Goal: Task Accomplishment & Management: Manage account settings

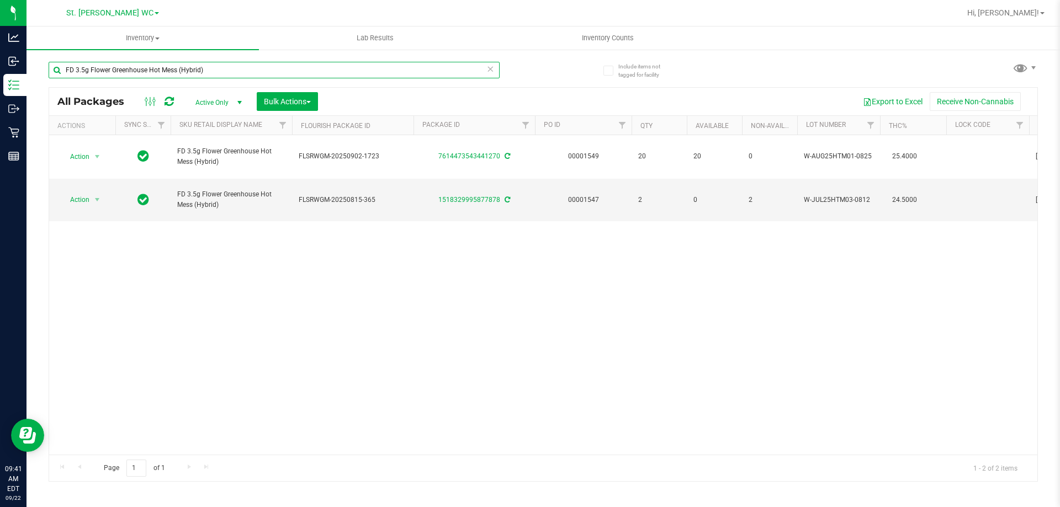
click at [185, 76] on input "FD 3.5g Flower Greenhouse Hot Mess (Hybrid)" at bounding box center [274, 70] width 451 height 17
paste input "T 3.5g Cannabis Flower Motor Breath x [PERSON_NAME]"
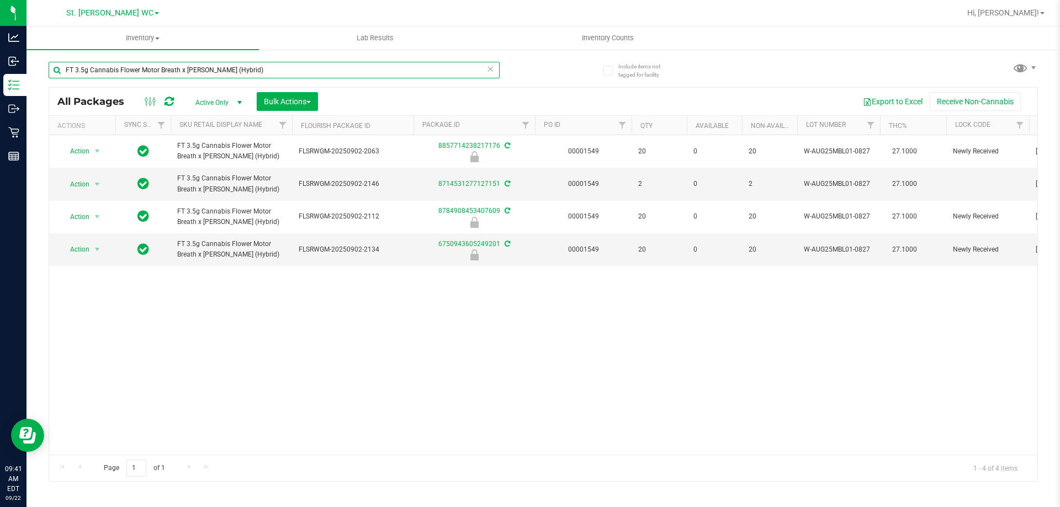
type input "FT 3.5g Cannabis Flower Motor Breath x [PERSON_NAME] (Hybrid)"
click at [519, 383] on div "Action Action Edit attributes Global inventory Locate package Package audit log…" at bounding box center [543, 295] width 988 height 320
click at [890, 339] on div "Action Action Edit attributes Global inventory Locate package Package audit log…" at bounding box center [543, 295] width 988 height 320
click at [418, 336] on div "Action Action Edit attributes Global inventory Locate package Package audit log…" at bounding box center [543, 295] width 988 height 320
click at [372, 344] on div "Action Action Edit attributes Global inventory Locate package Package audit log…" at bounding box center [543, 295] width 988 height 320
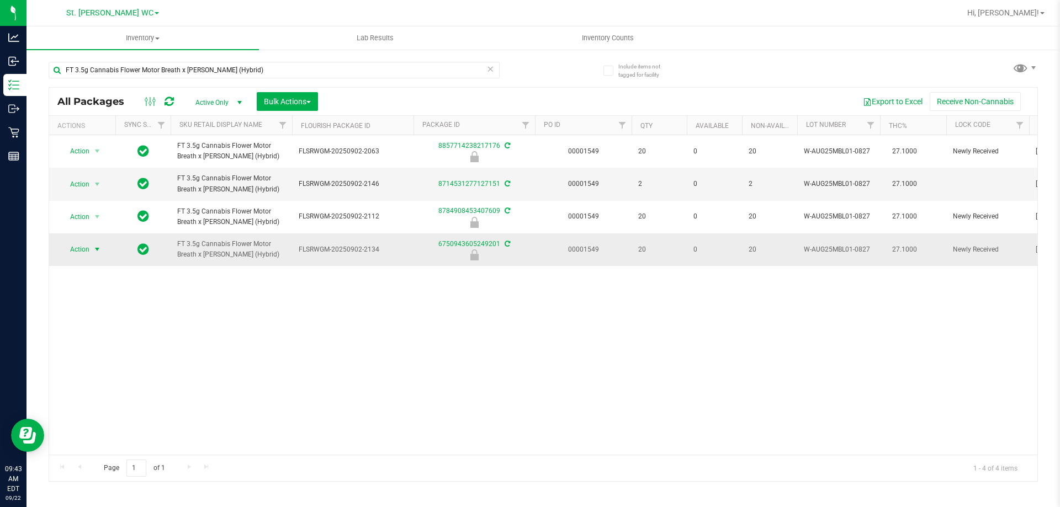
click at [88, 250] on span "Action" at bounding box center [75, 249] width 30 height 15
click at [108, 373] on li "Unlock package" at bounding box center [96, 381] width 71 height 17
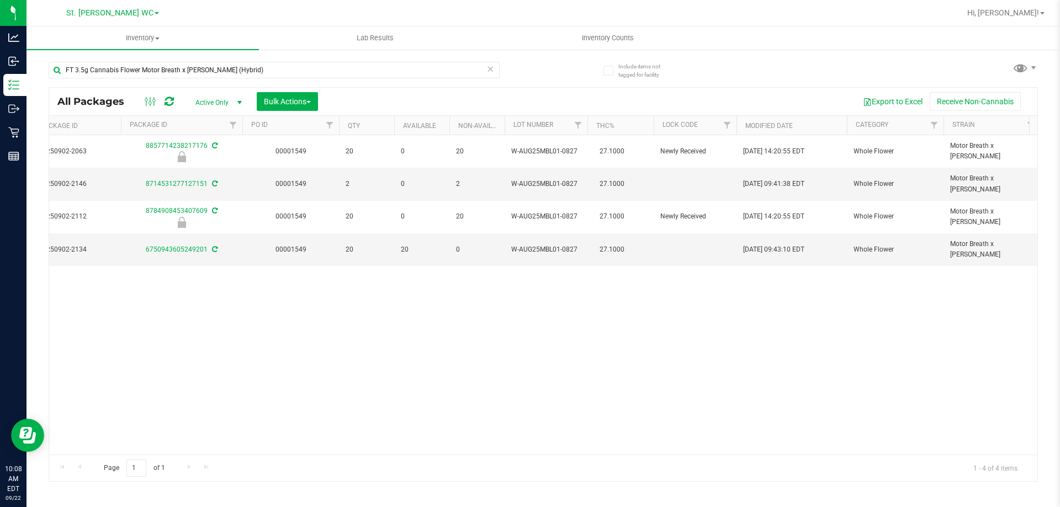
scroll to position [0, 311]
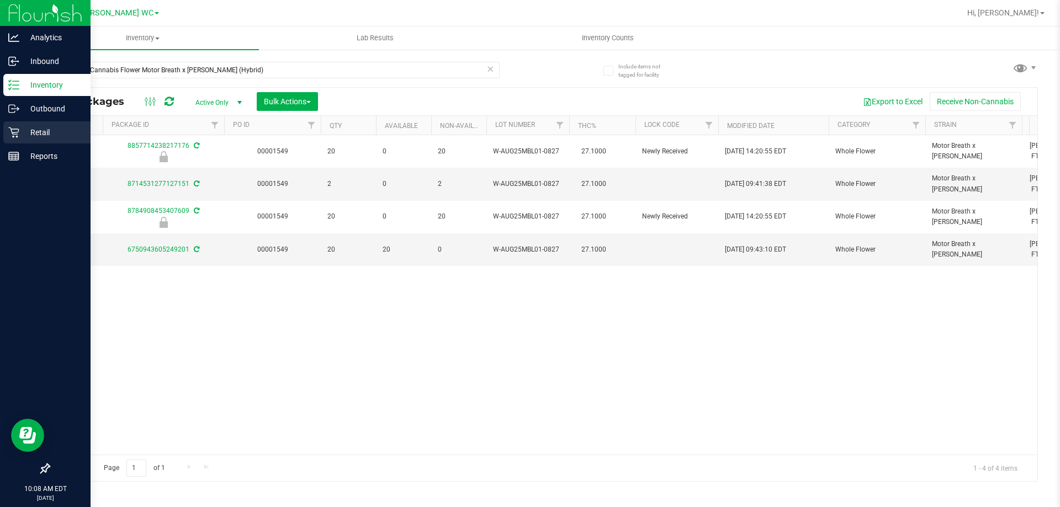
click at [12, 134] on icon at bounding box center [13, 132] width 11 height 11
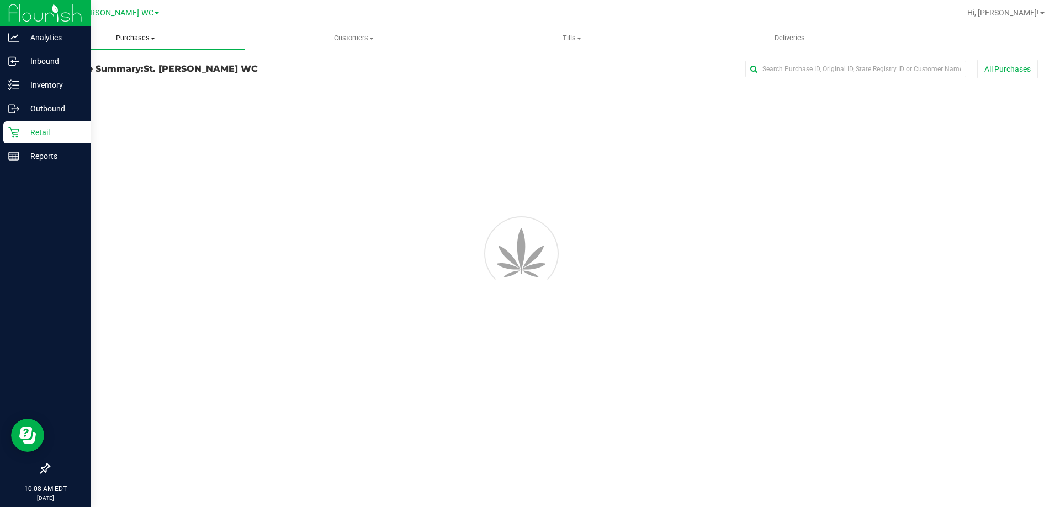
click at [158, 41] on span "Purchases" at bounding box center [135, 38] width 218 height 10
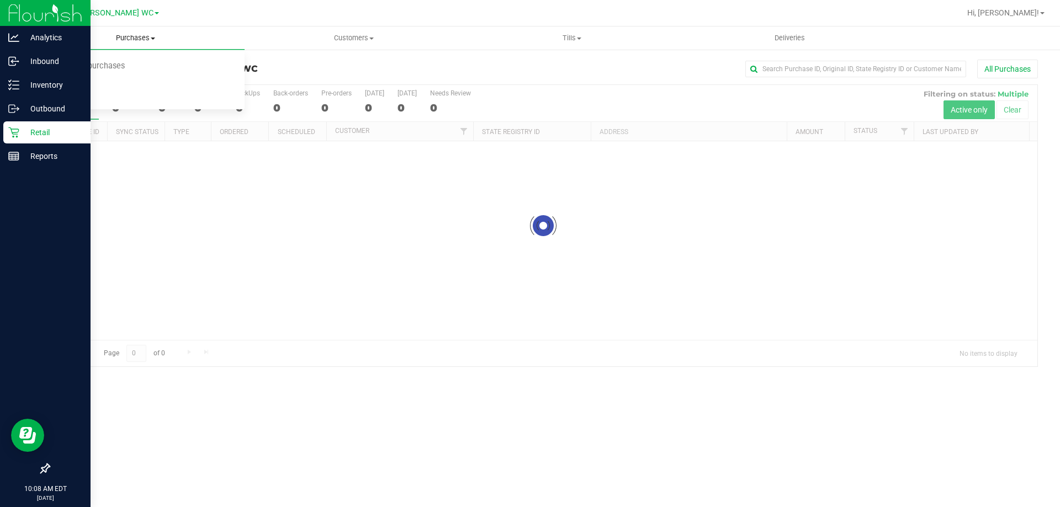
click at [130, 79] on li "Fulfillment" at bounding box center [135, 79] width 218 height 13
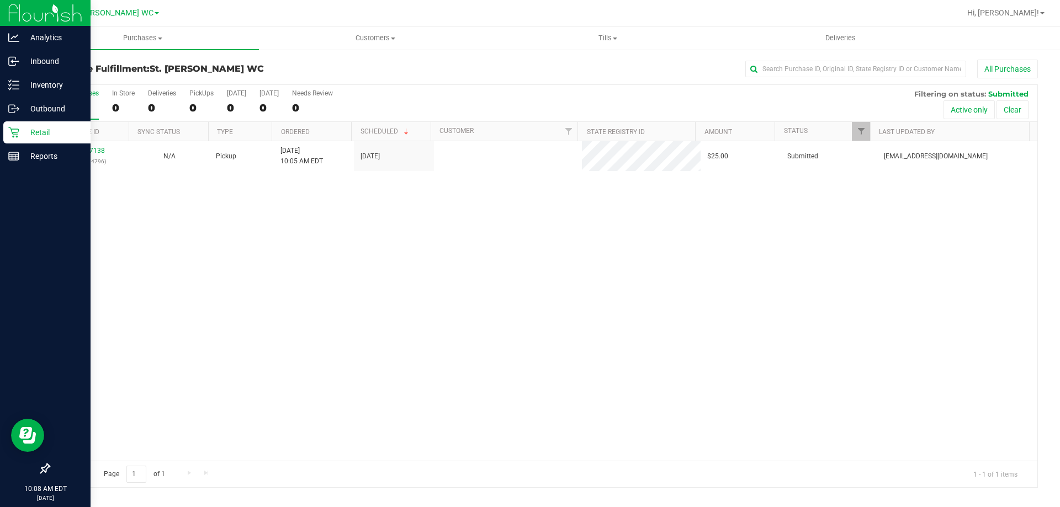
click at [355, 300] on div "11987138 (326674796) N/A Pickup [DATE] 10:05 AM EDT 9/22/2025 $25.00 Submitted …" at bounding box center [543, 301] width 988 height 320
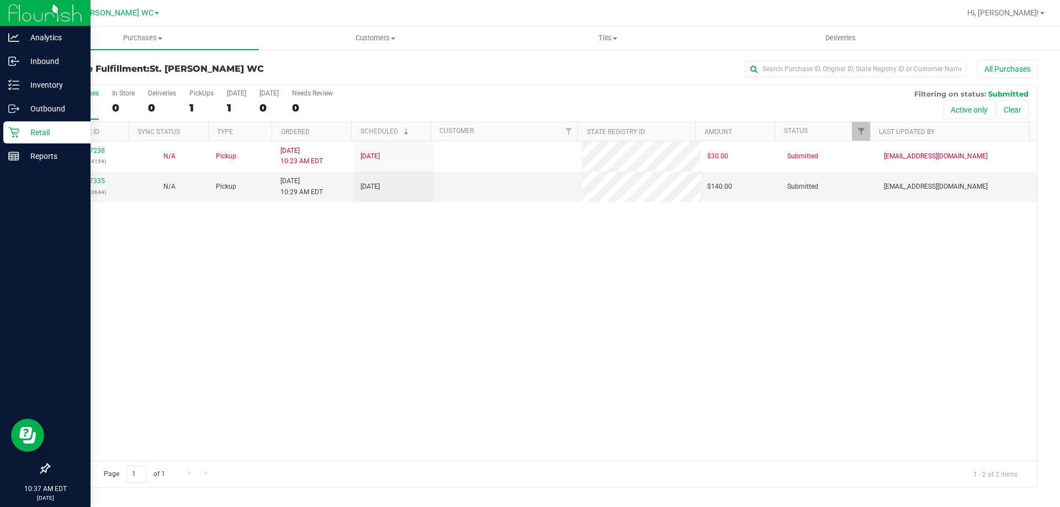
click at [416, 356] on div "11987238 (326674154) N/A Pickup [DATE] 10:23 AM EDT 9/22/2025 $30.00 Submitted …" at bounding box center [543, 301] width 988 height 320
click at [97, 188] on p "(326680644)" at bounding box center [89, 192] width 67 height 10
click at [94, 187] on p "(326680644)" at bounding box center [89, 192] width 67 height 10
click at [91, 181] on link "11987335" at bounding box center [89, 181] width 31 height 8
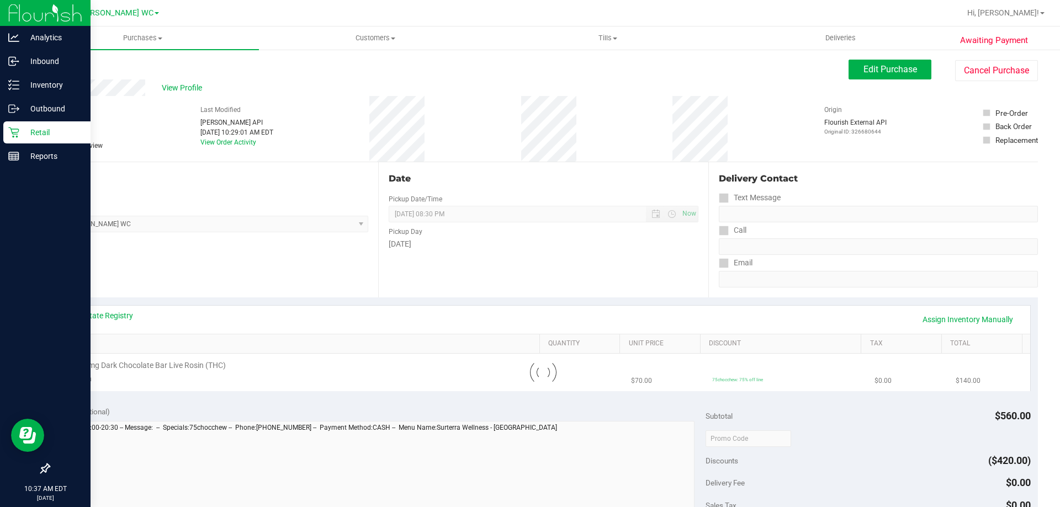
scroll to position [331, 0]
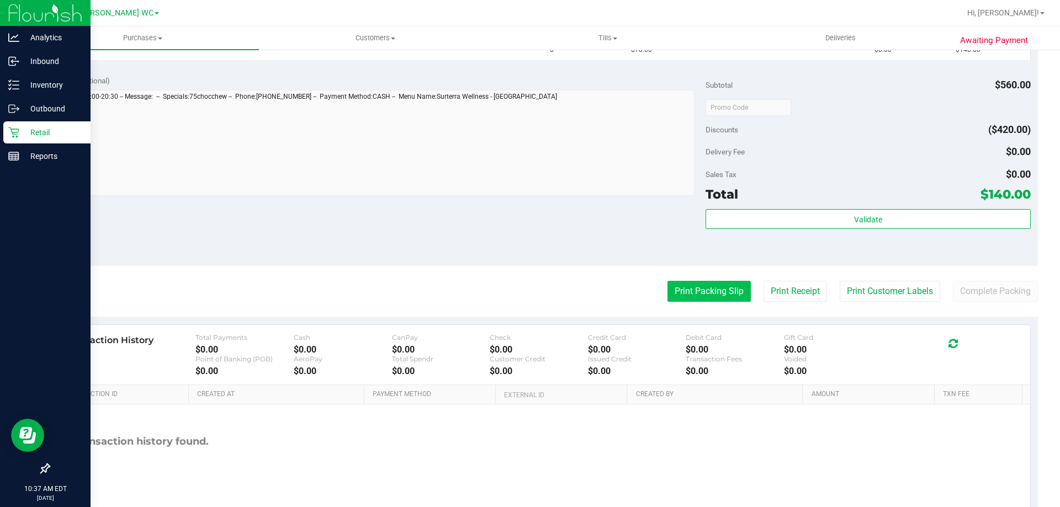
drag, startPoint x: 668, startPoint y: 274, endPoint x: 677, endPoint y: 288, distance: 16.4
click at [670, 275] on purchase-details "Back Edit Purchase Cancel Purchase View Profile # 11987335 BioTrack ID: - Submi…" at bounding box center [543, 125] width 989 height 795
click at [677, 288] on button "Print Packing Slip" at bounding box center [708, 291] width 83 height 21
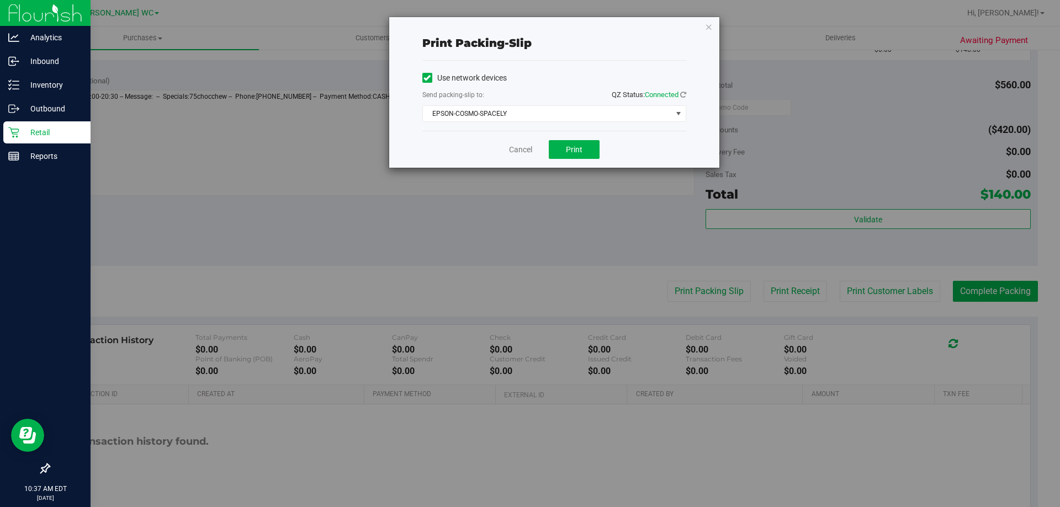
click at [558, 127] on div "Use network devices Send packing-slip to: QZ Status: Connected EPSON-COSMO-SPAC…" at bounding box center [554, 96] width 264 height 70
click at [553, 116] on span "EPSON-COSMO-SPACELY" at bounding box center [547, 113] width 249 height 15
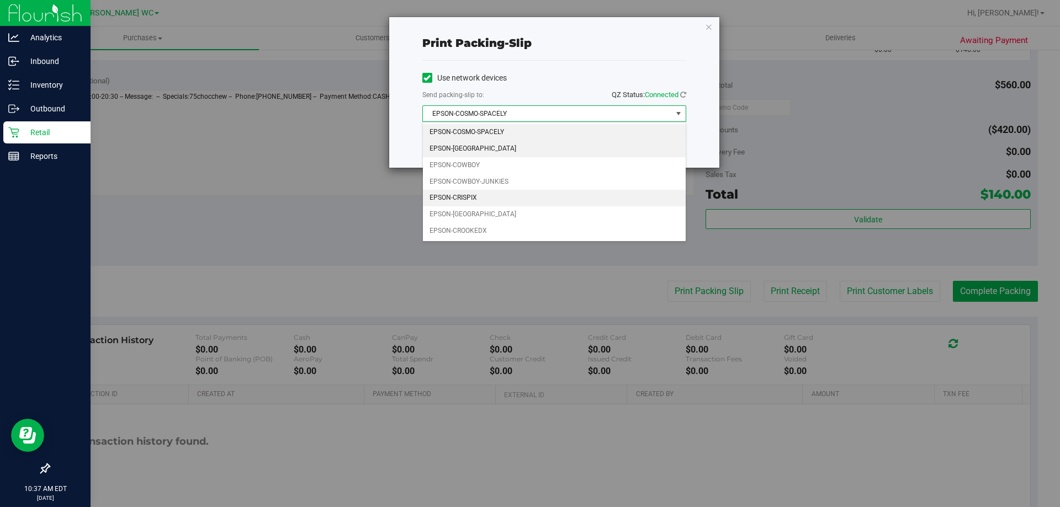
click at [502, 141] on li "EPSON-[GEOGRAPHIC_DATA]" at bounding box center [554, 149] width 263 height 17
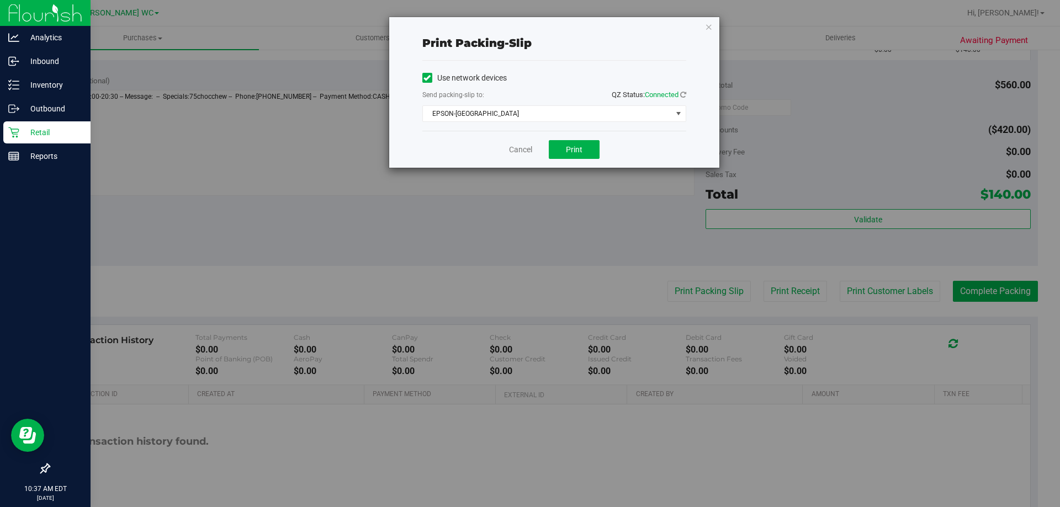
click at [482, 148] on div "Cancel Print" at bounding box center [554, 149] width 264 height 37
click at [560, 152] on button "Print" at bounding box center [574, 149] width 51 height 19
click at [509, 148] on link "Cancel" at bounding box center [520, 150] width 23 height 12
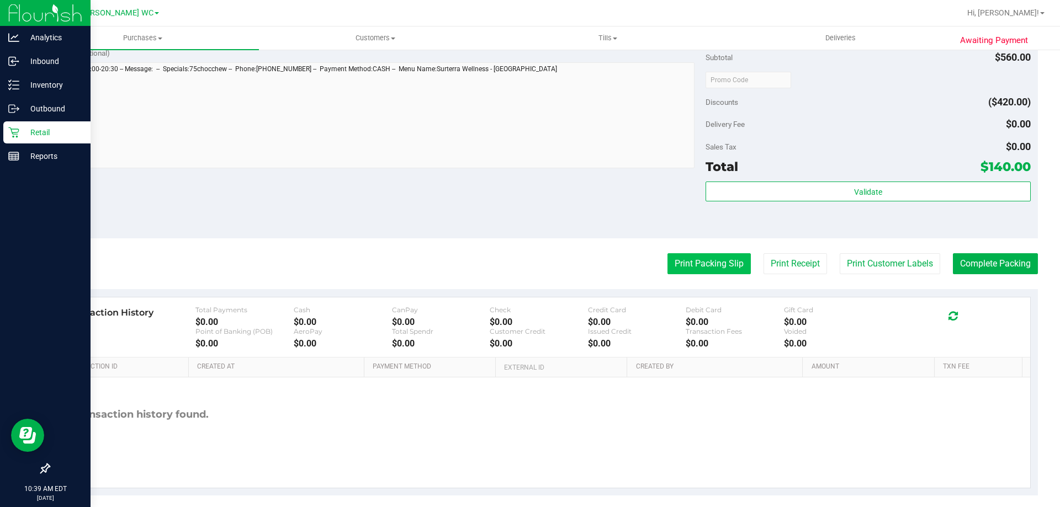
scroll to position [386, 0]
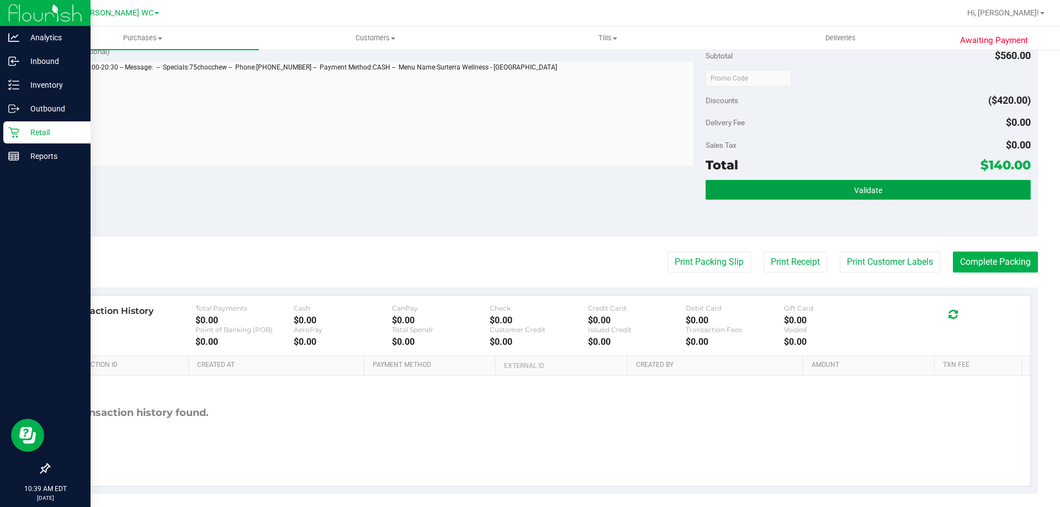
click at [769, 194] on button "Validate" at bounding box center [867, 190] width 325 height 20
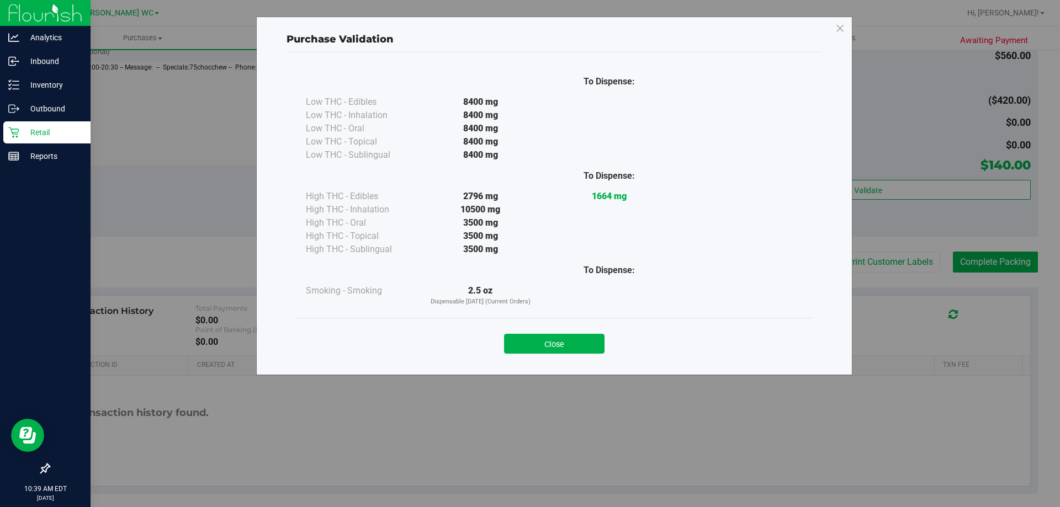
click at [568, 333] on div "Close" at bounding box center [554, 341] width 502 height 28
click at [588, 349] on button "Close" at bounding box center [554, 344] width 100 height 20
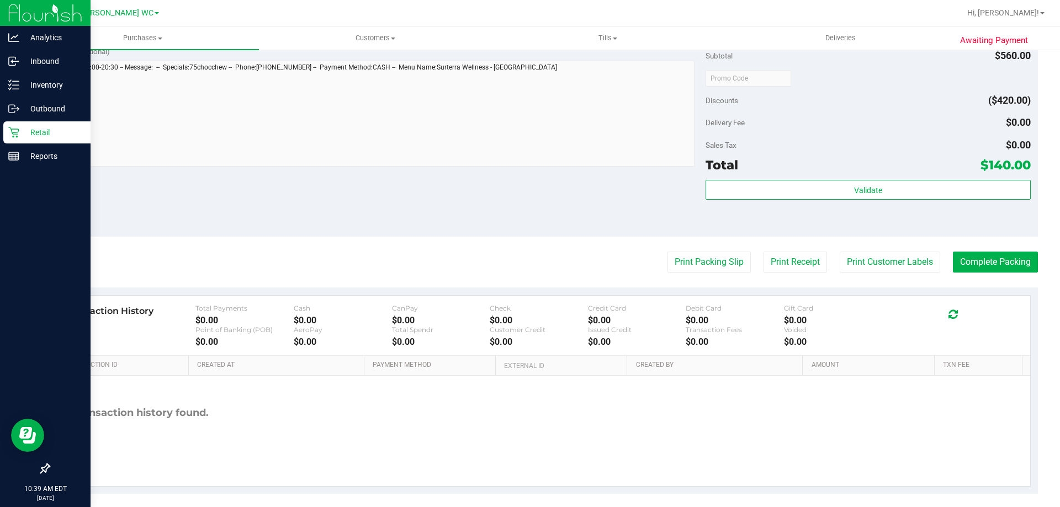
click at [874, 248] on purchase-details "Back Edit Purchase Cancel Purchase View Profile # 11987335 BioTrack ID: - Submi…" at bounding box center [543, 83] width 989 height 821
click at [869, 260] on button "Print Customer Labels" at bounding box center [890, 262] width 100 height 21
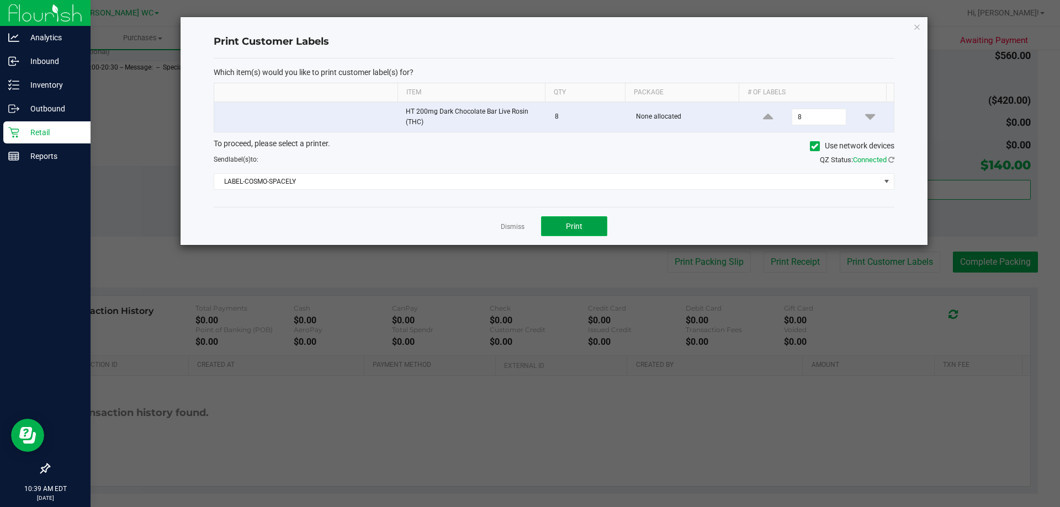
click at [575, 224] on span "Print" at bounding box center [574, 226] width 17 height 9
click at [507, 225] on link "Dismiss" at bounding box center [513, 226] width 24 height 9
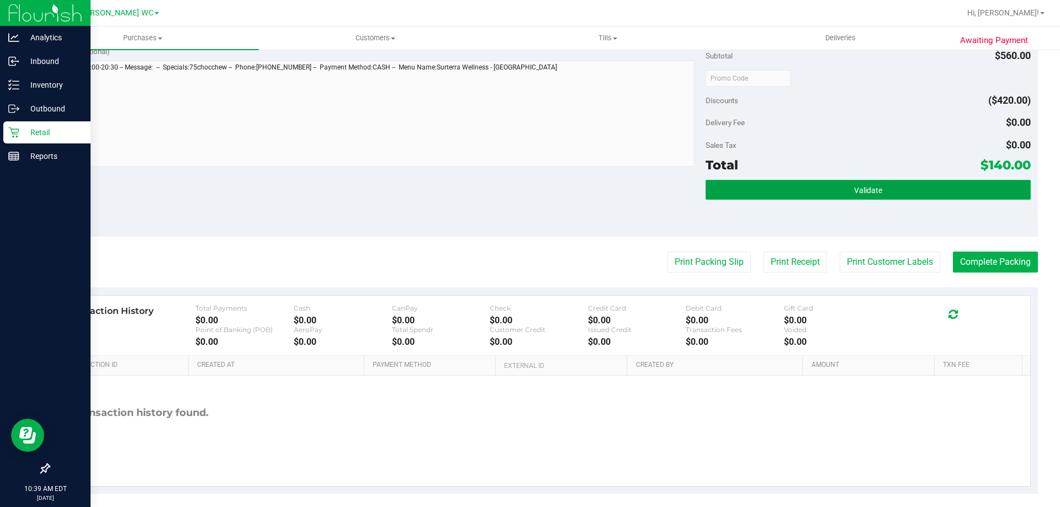
click at [854, 187] on span "Validate" at bounding box center [868, 190] width 28 height 9
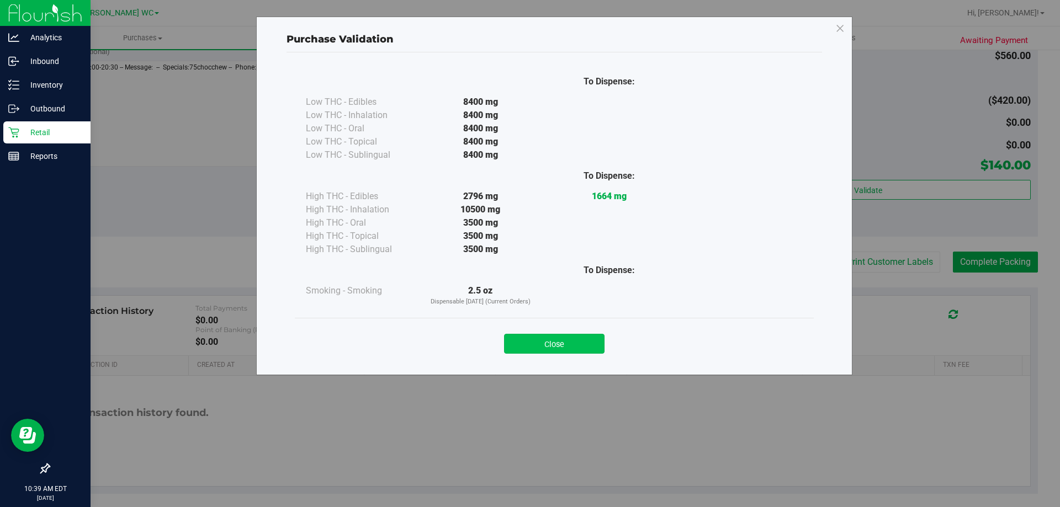
click at [588, 345] on button "Close" at bounding box center [554, 344] width 100 height 20
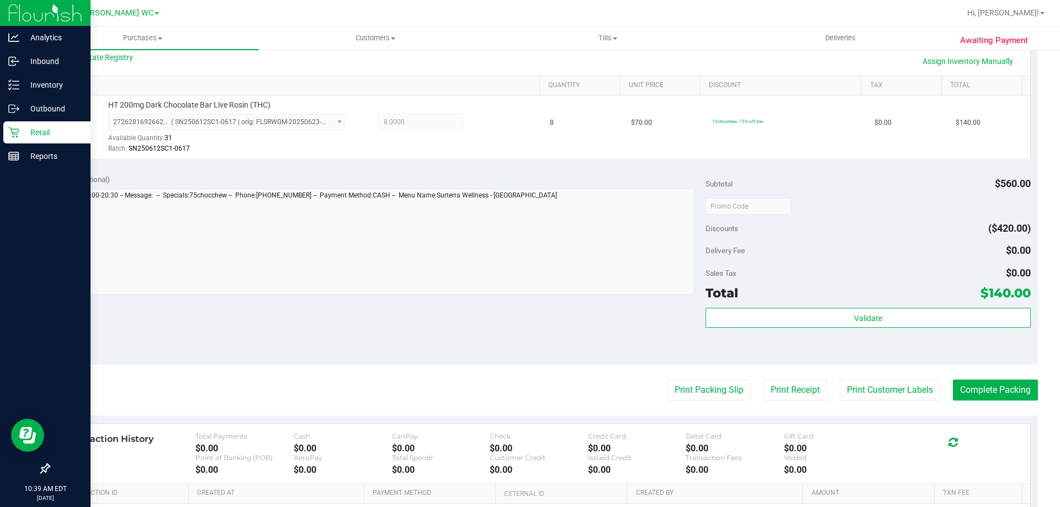
scroll to position [395, 0]
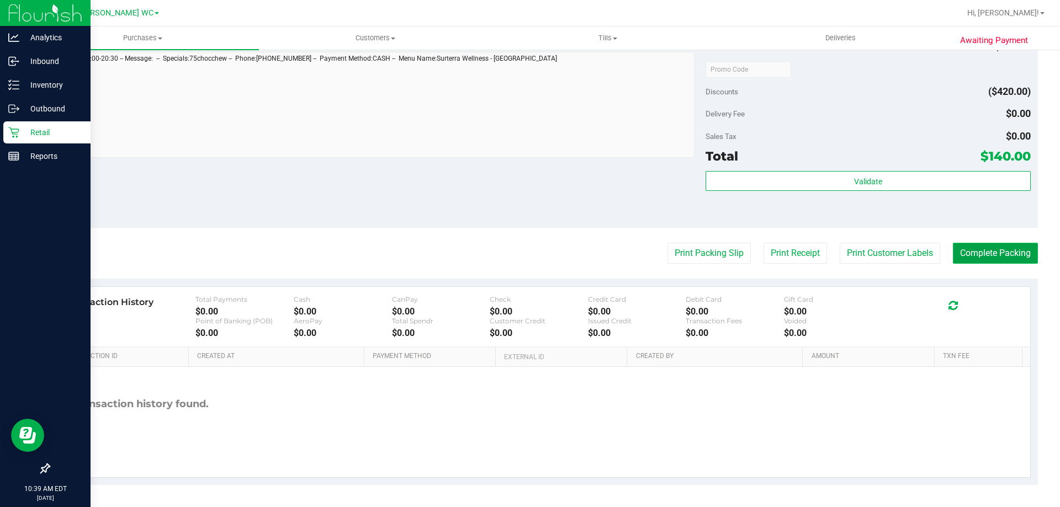
click at [970, 250] on button "Complete Packing" at bounding box center [995, 253] width 85 height 21
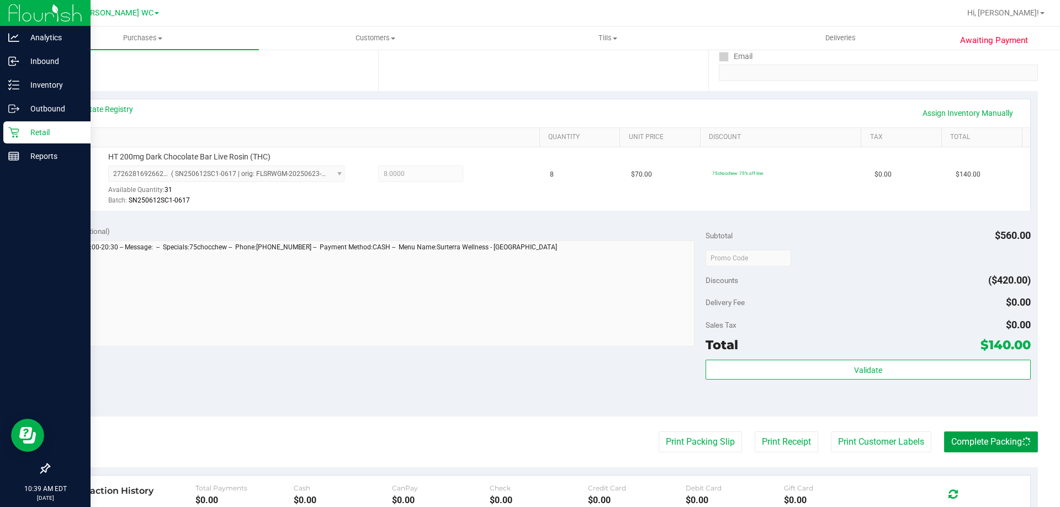
scroll to position [119, 0]
